Goal: Check status: Verify the current state of an ongoing process or item

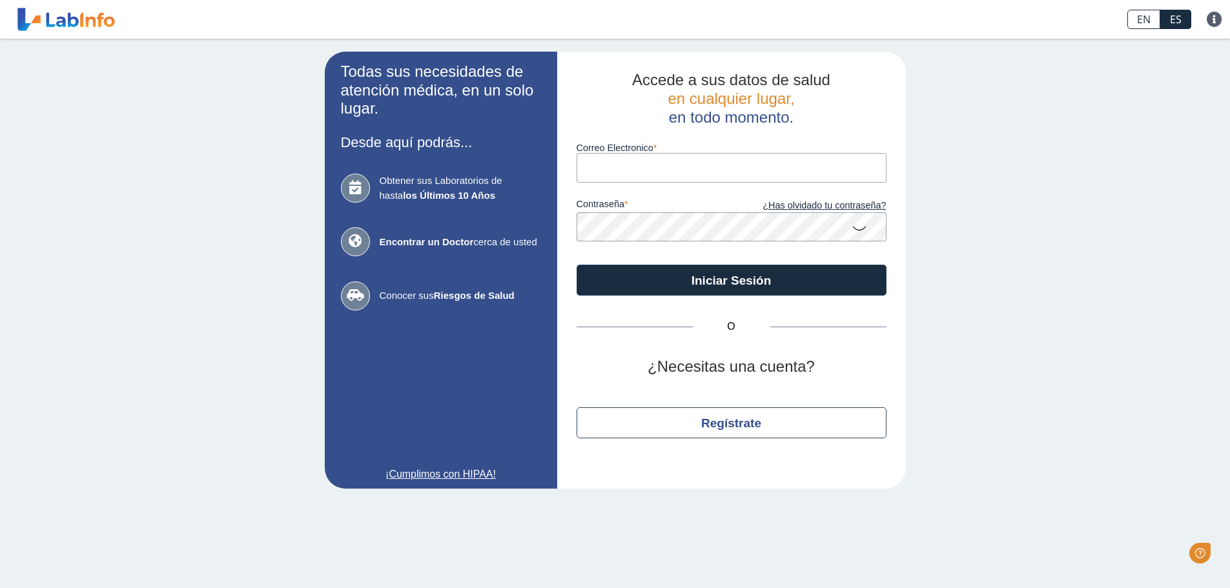
type input "[EMAIL_ADDRESS][DOMAIN_NAME]"
click at [577, 265] on button "Iniciar Sesión" at bounding box center [732, 280] width 310 height 31
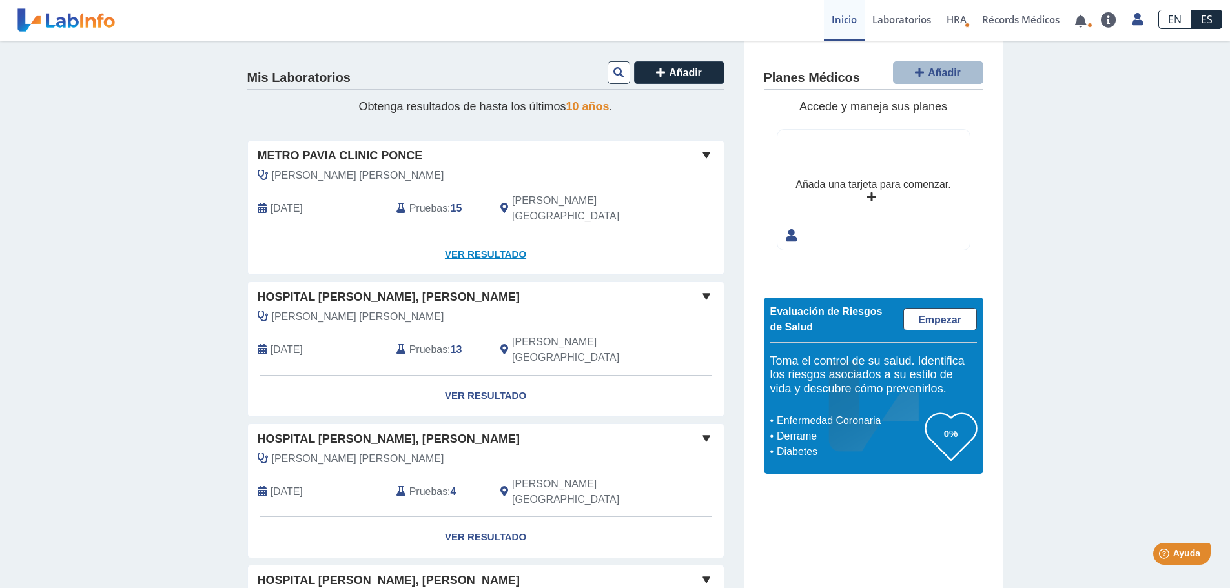
click at [492, 240] on link "Ver Resultado" at bounding box center [486, 254] width 476 height 41
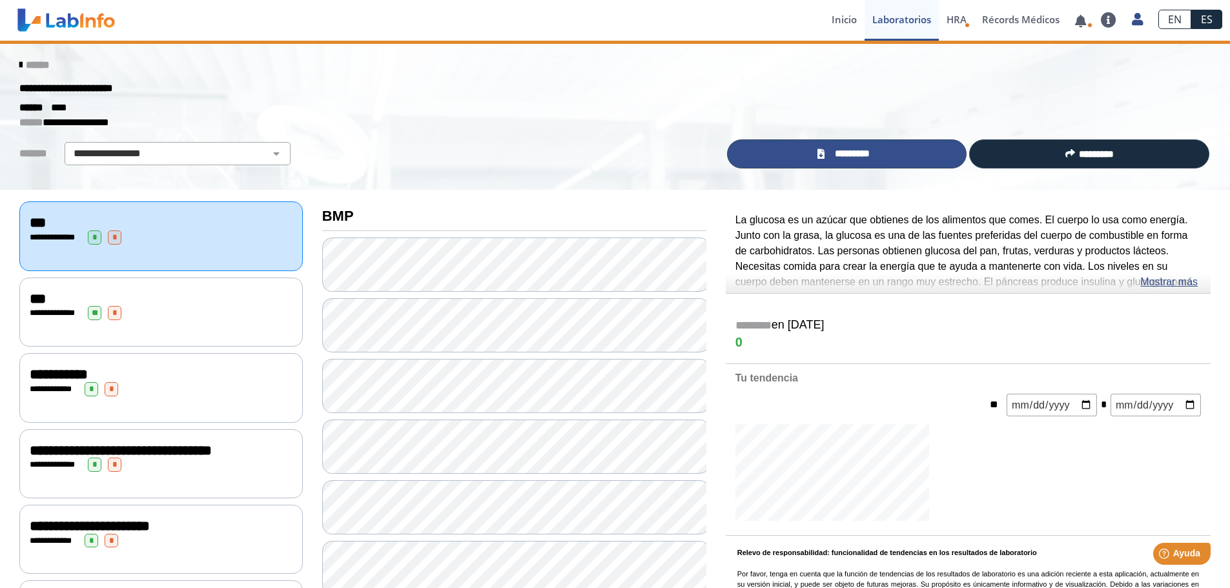
click at [822, 158] on icon at bounding box center [821, 154] width 7 height 10
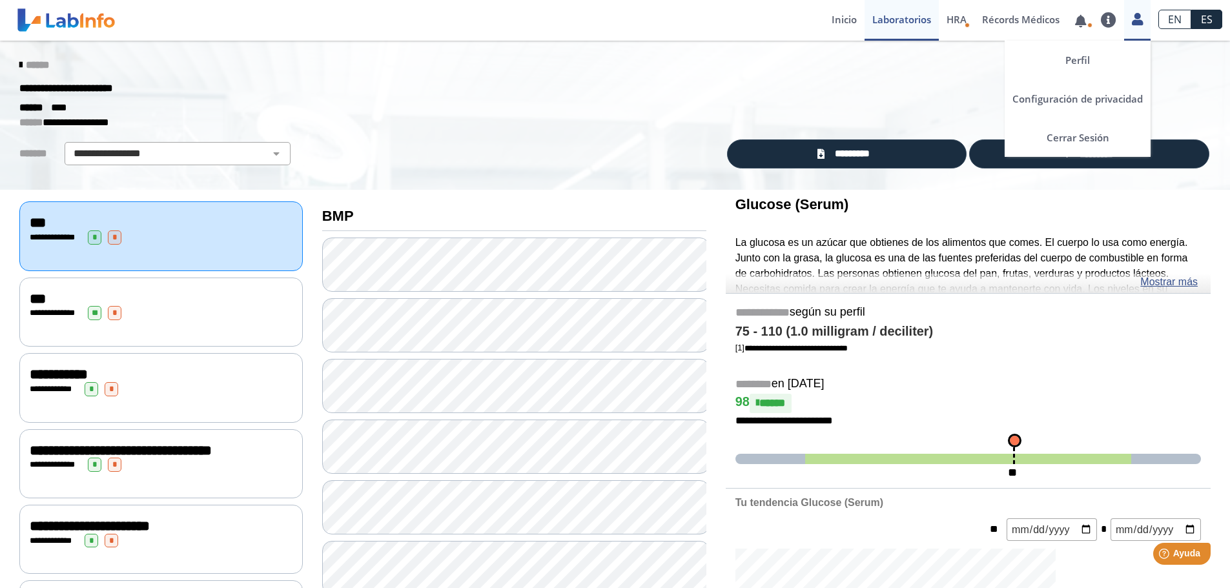
click at [1133, 16] on icon at bounding box center [1137, 19] width 11 height 10
click at [1143, 18] on icon at bounding box center [1137, 19] width 11 height 10
click at [1137, 21] on icon at bounding box center [1137, 19] width 11 height 10
click at [1073, 139] on link "Cerrar Sesión" at bounding box center [1078, 137] width 146 height 39
